Goal: Task Accomplishment & Management: Use online tool/utility

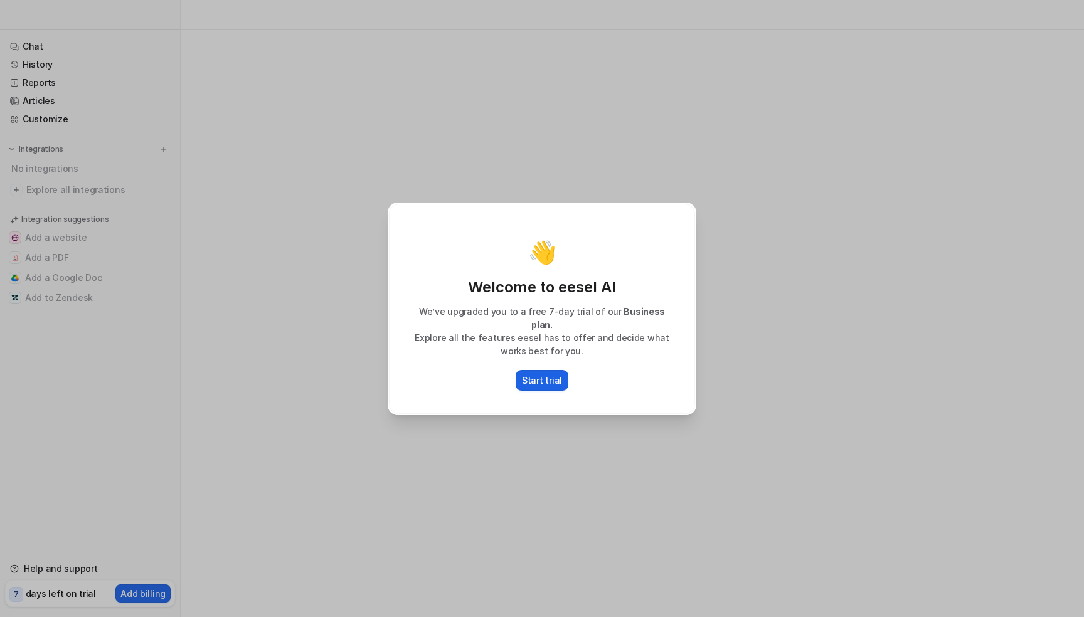
click at [554, 374] on p "Start trial" at bounding box center [542, 380] width 40 height 13
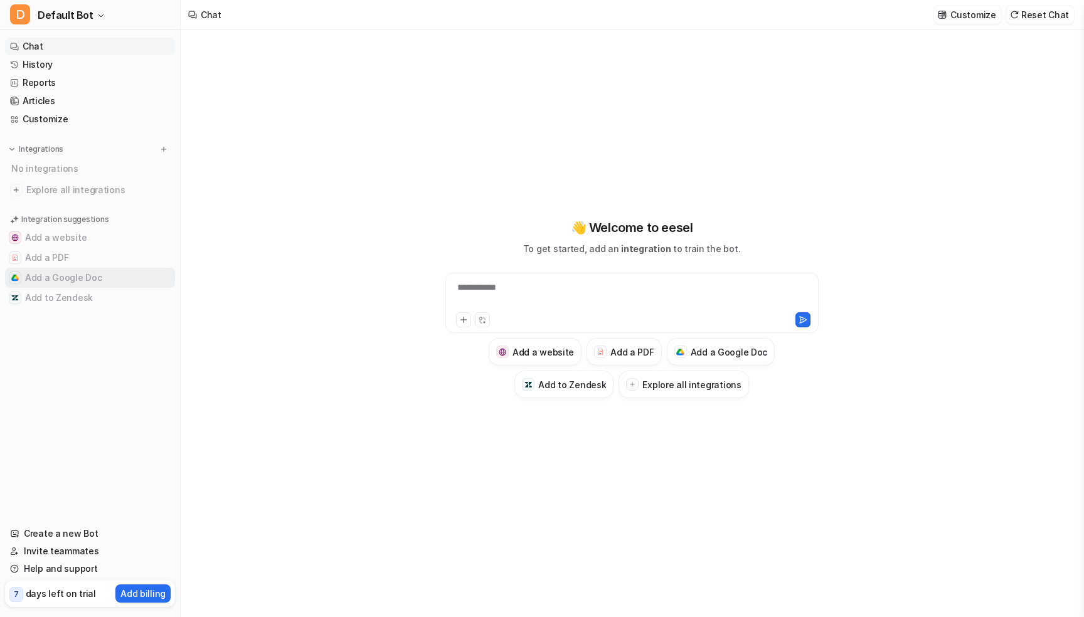
click at [82, 274] on button "Add a Google Doc" at bounding box center [90, 278] width 170 height 20
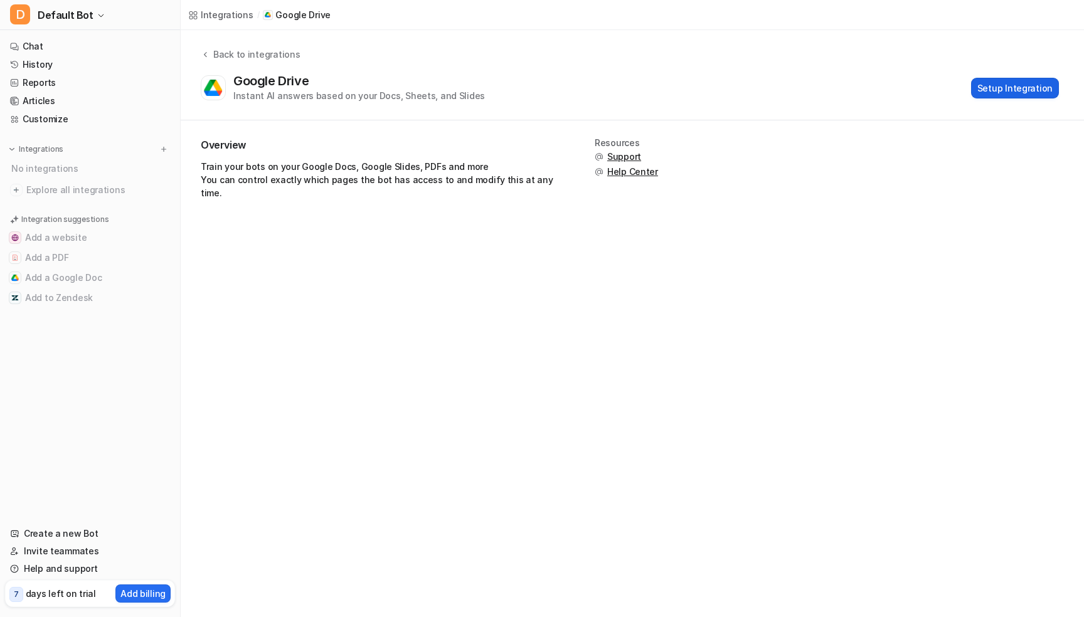
click at [1040, 83] on button "Setup Integration" at bounding box center [1015, 88] width 88 height 21
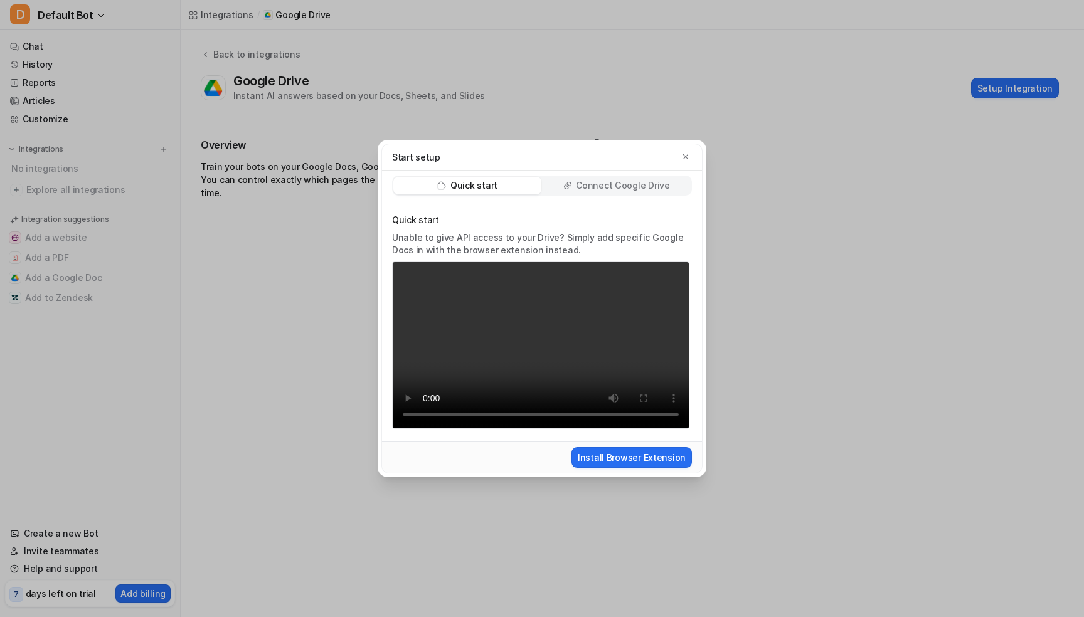
click at [850, 182] on div "Start setup Quick start Connect Google Drive Quick start Unable to give API acc…" at bounding box center [542, 308] width 1084 height 617
